Goal: Information Seeking & Learning: Learn about a topic

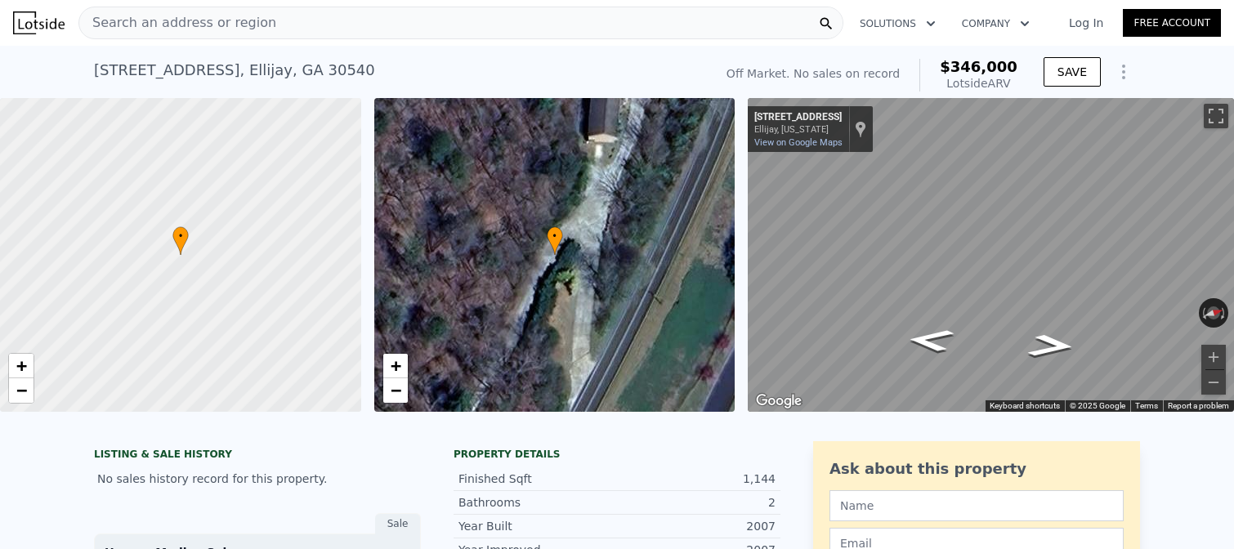
click at [252, 30] on span "Search an address or region" at bounding box center [177, 23] width 197 height 20
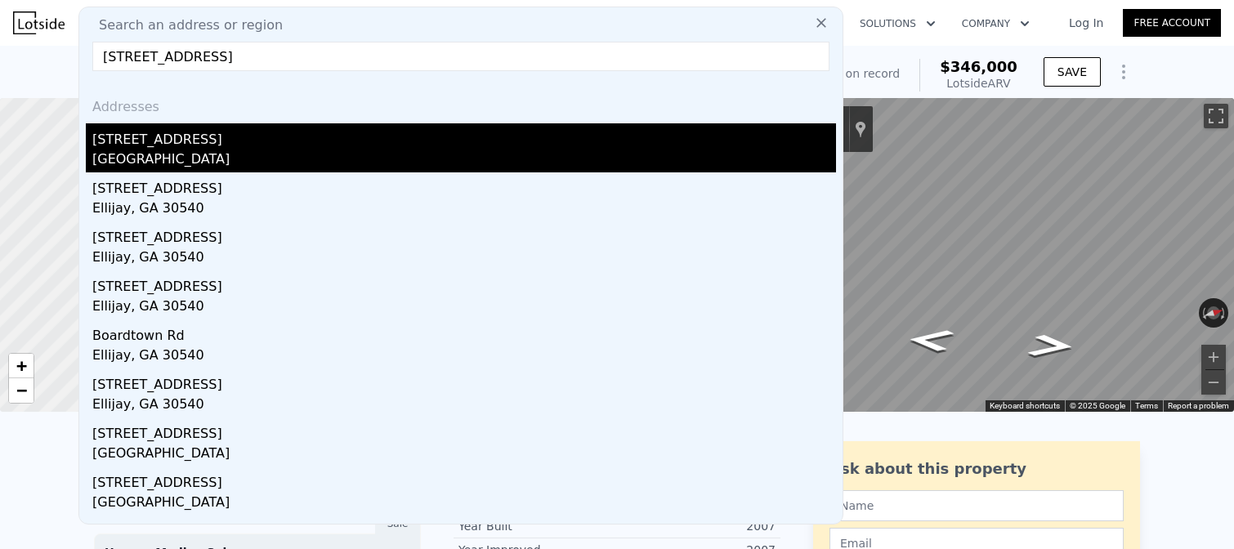
type input "[STREET_ADDRESS]"
click at [192, 141] on div "[STREET_ADDRESS]" at bounding box center [464, 136] width 744 height 26
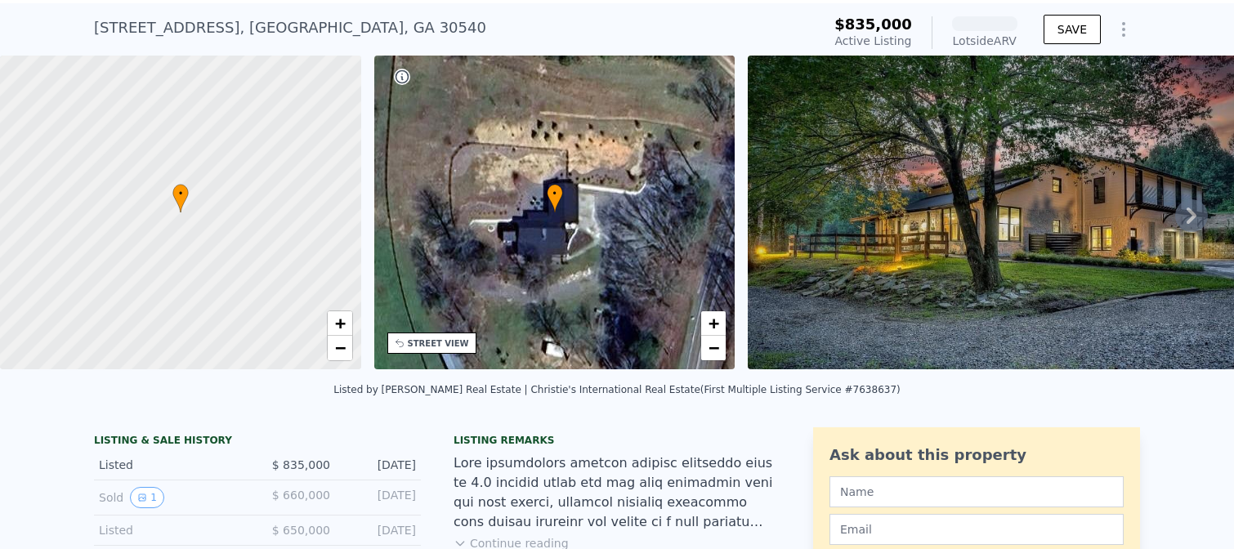
scroll to position [43, 0]
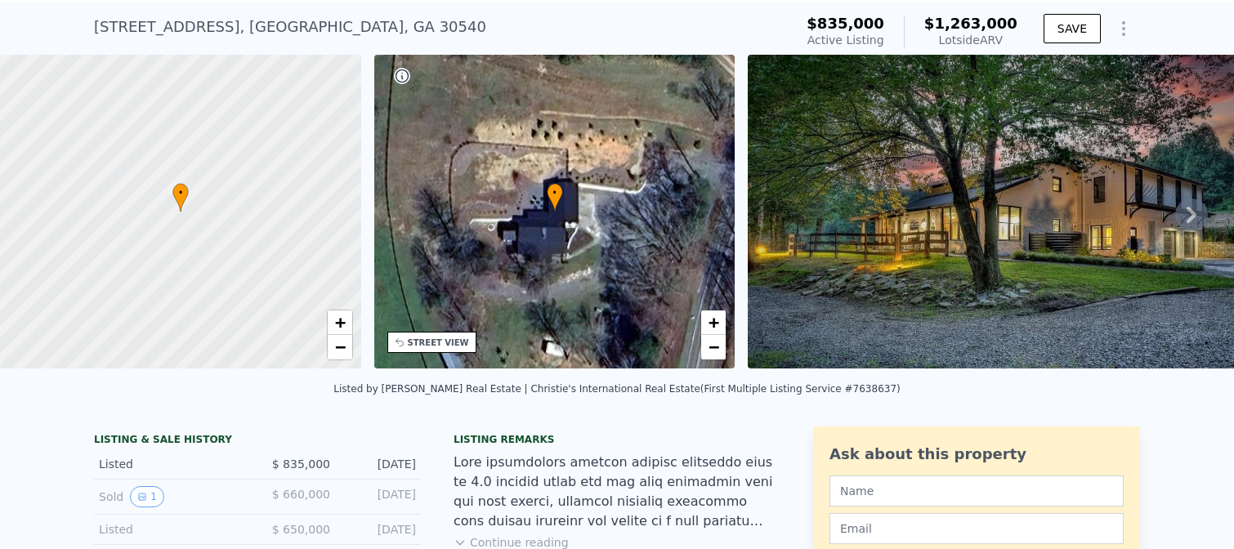
click at [1195, 216] on icon at bounding box center [1191, 215] width 10 height 16
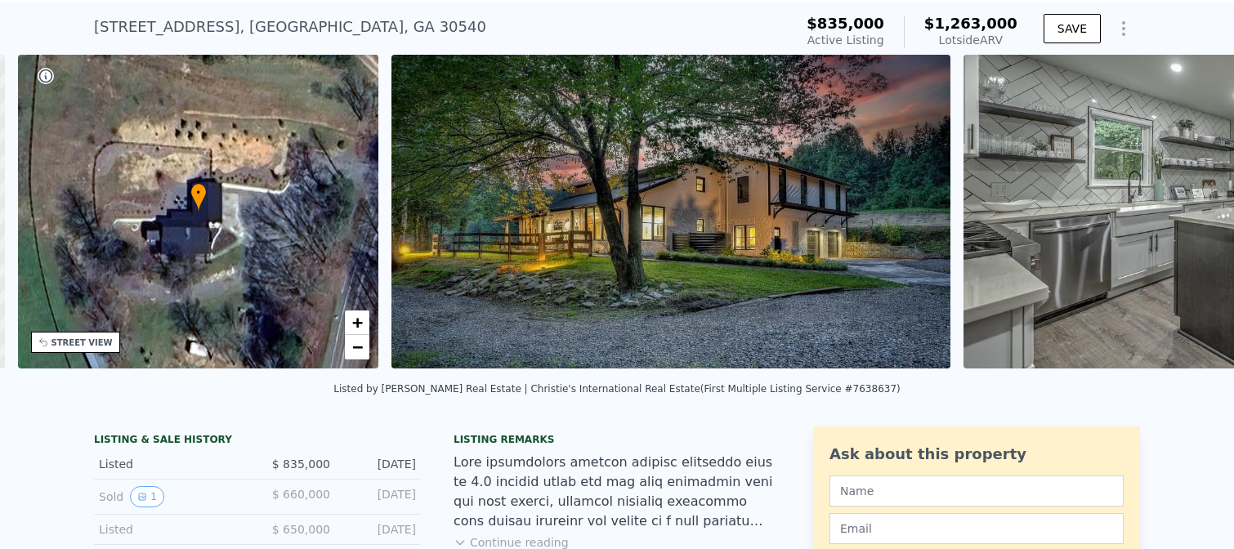
scroll to position [0, 380]
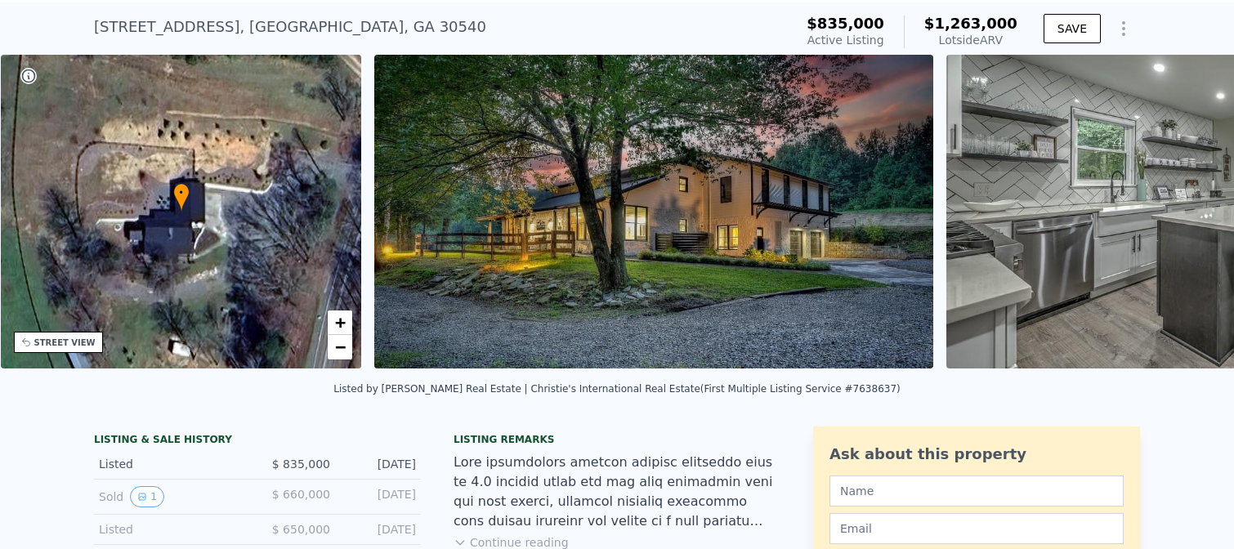
click at [1195, 216] on div "• + − • + − [GEOGRAPHIC_DATA] View not available SATELLITE VIEW" at bounding box center [617, 214] width 1234 height 319
click at [1194, 216] on icon at bounding box center [1191, 215] width 10 height 16
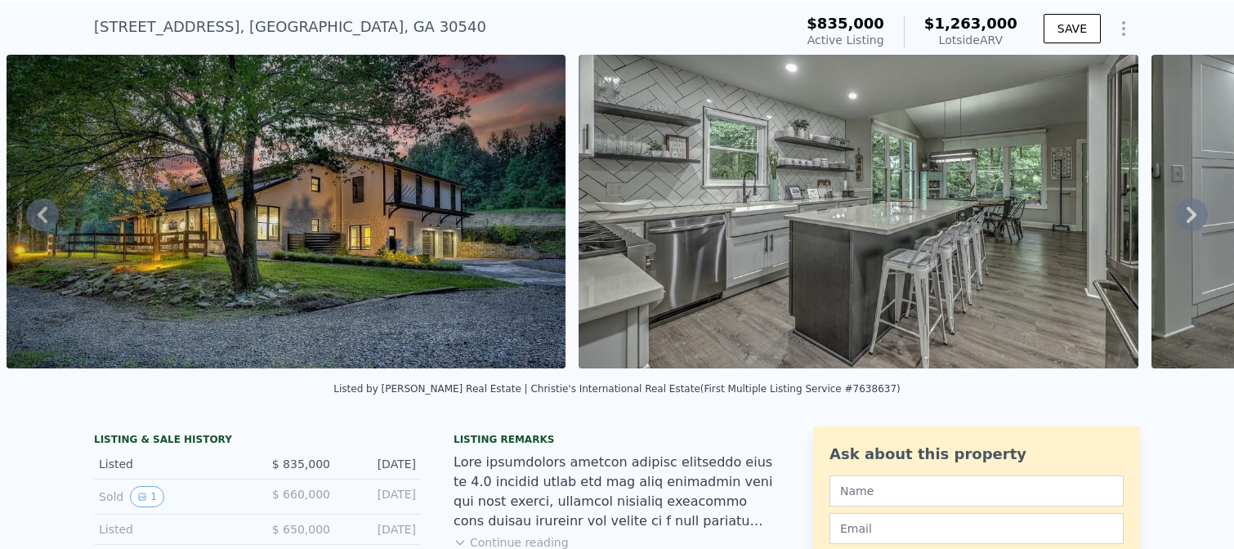
click at [1194, 217] on icon at bounding box center [1191, 215] width 10 height 16
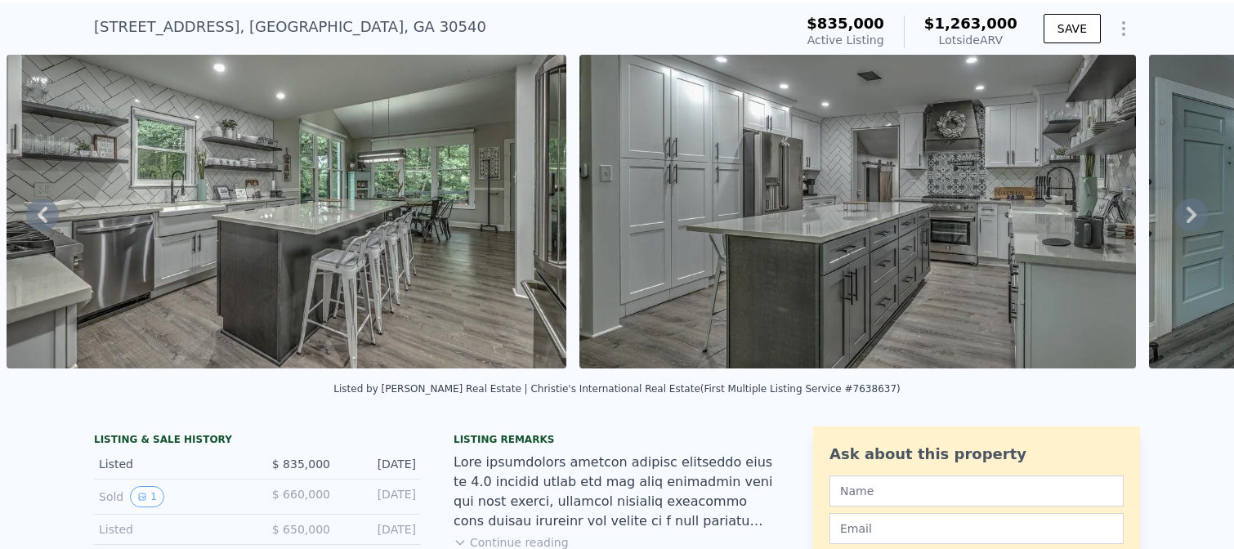
click at [1194, 217] on icon at bounding box center [1191, 215] width 10 height 16
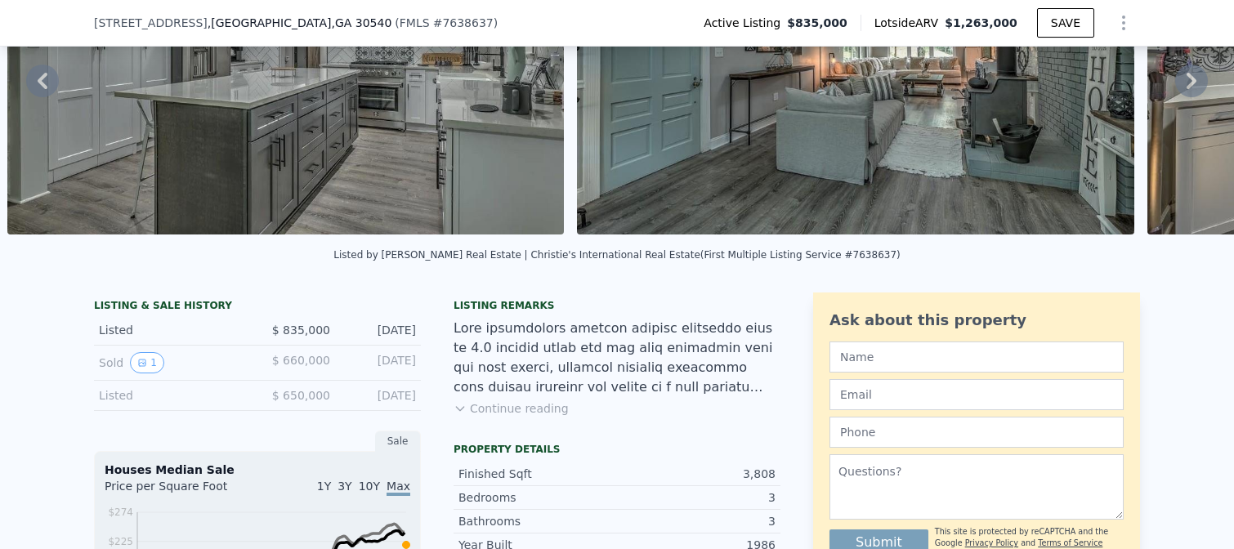
scroll to position [178, 0]
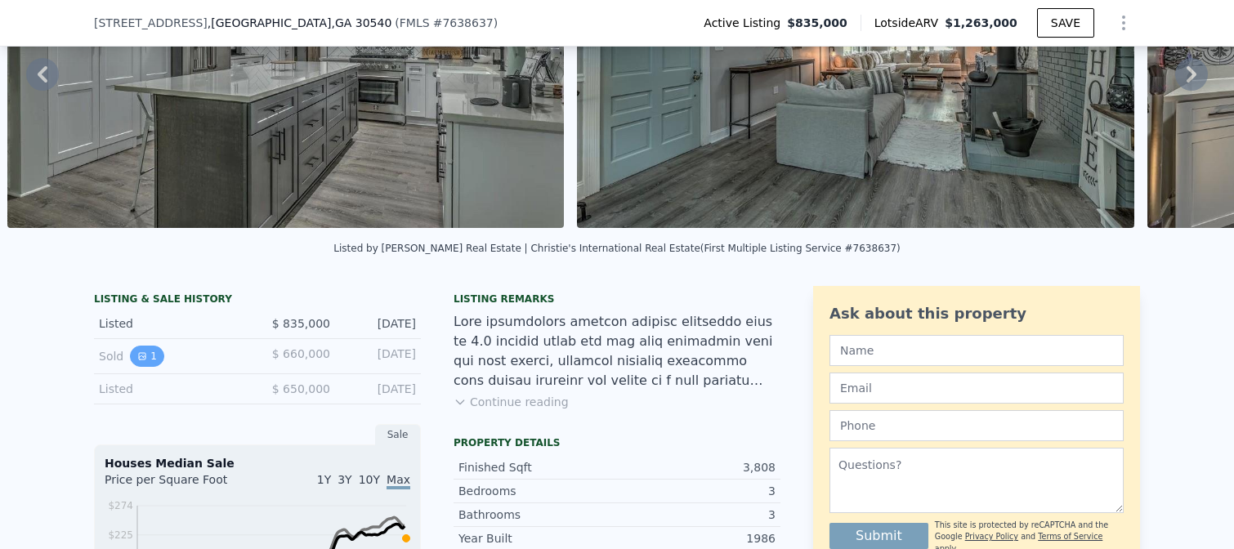
click at [153, 360] on button "1" at bounding box center [147, 356] width 34 height 21
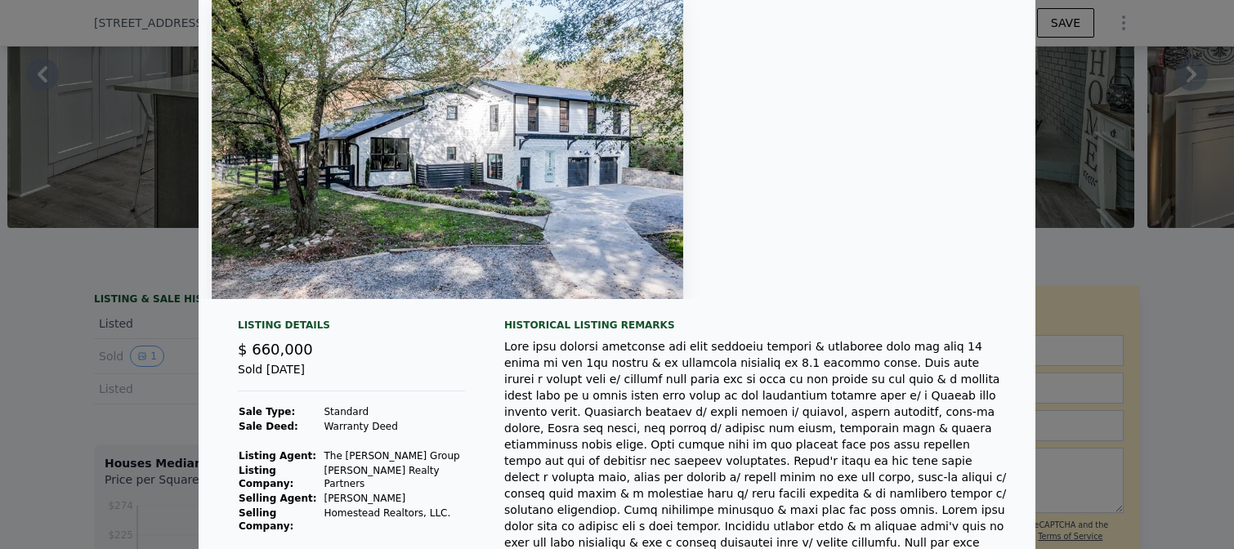
scroll to position [0, 0]
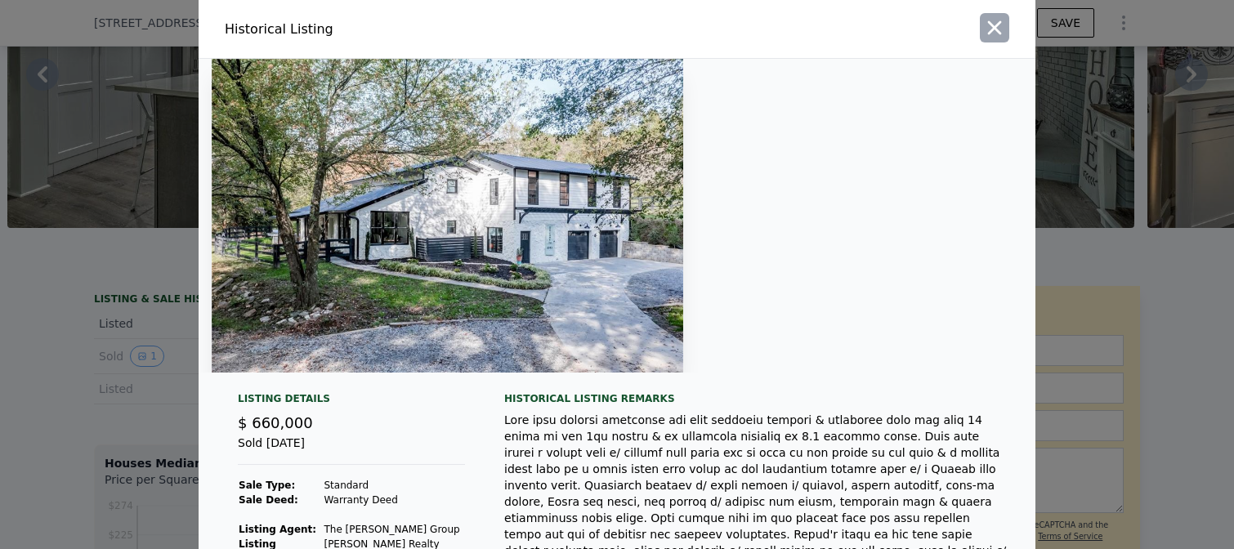
click at [990, 33] on icon "button" at bounding box center [994, 27] width 23 height 23
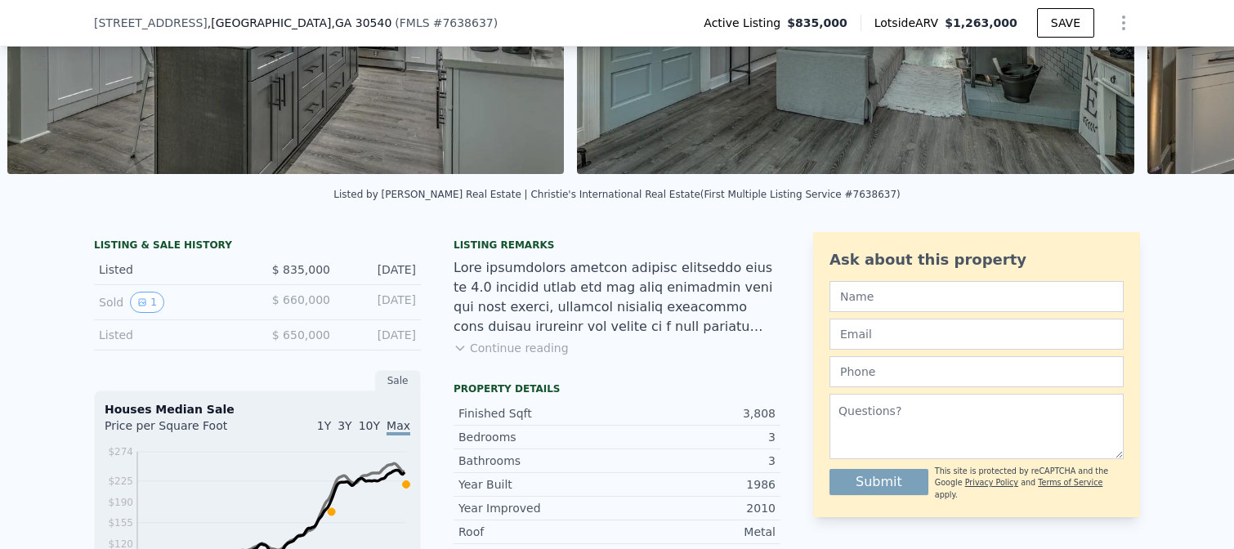
scroll to position [242, 0]
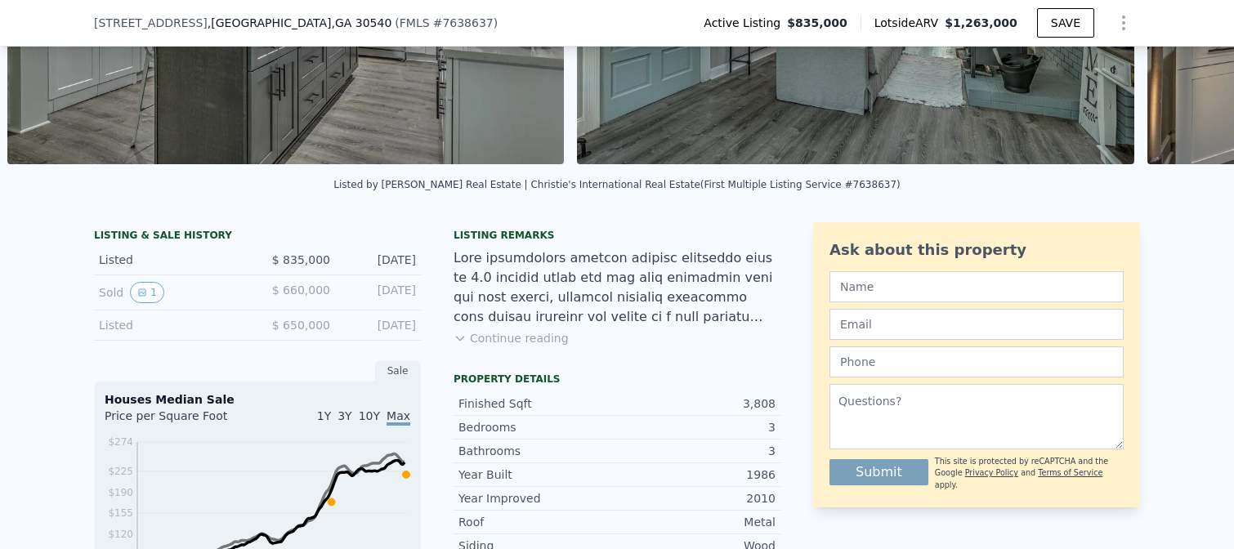
click at [156, 336] on div "Listed $ 650,000 [DATE]" at bounding box center [257, 325] width 327 height 30
